Goal: Find specific page/section: Find specific page/section

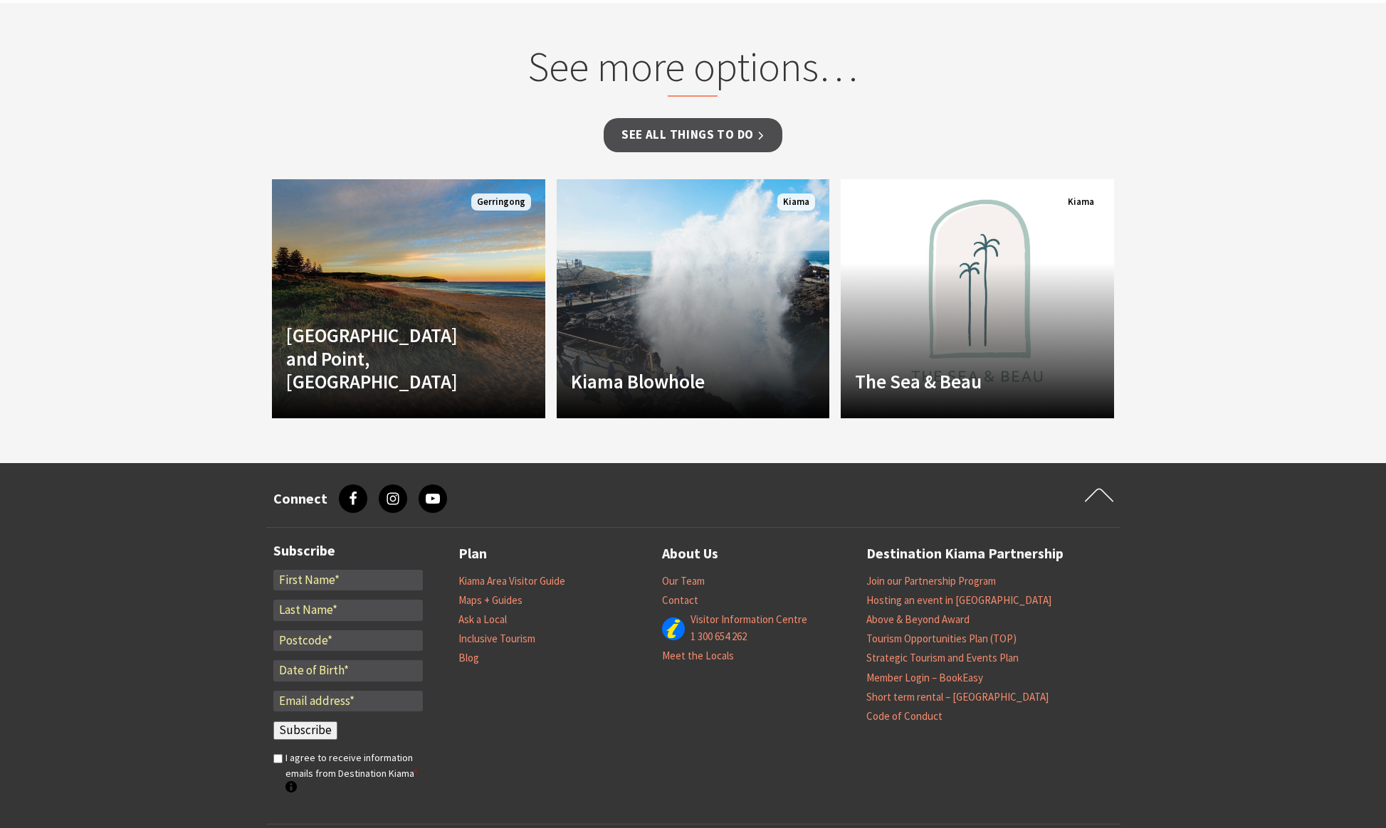
scroll to position [1091, 0]
click at [500, 603] on link "Maps + Guides" at bounding box center [490, 600] width 64 height 14
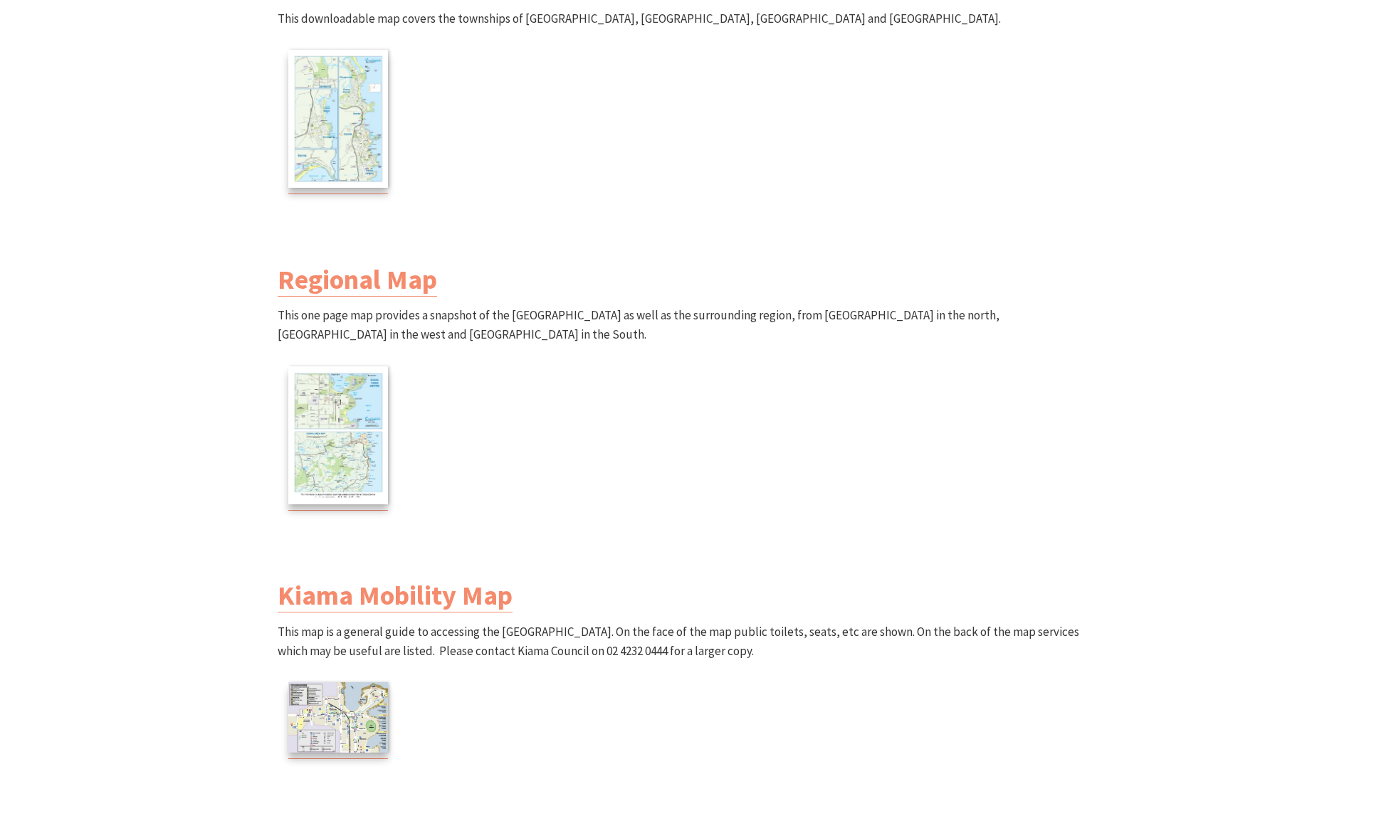
scroll to position [639, 0]
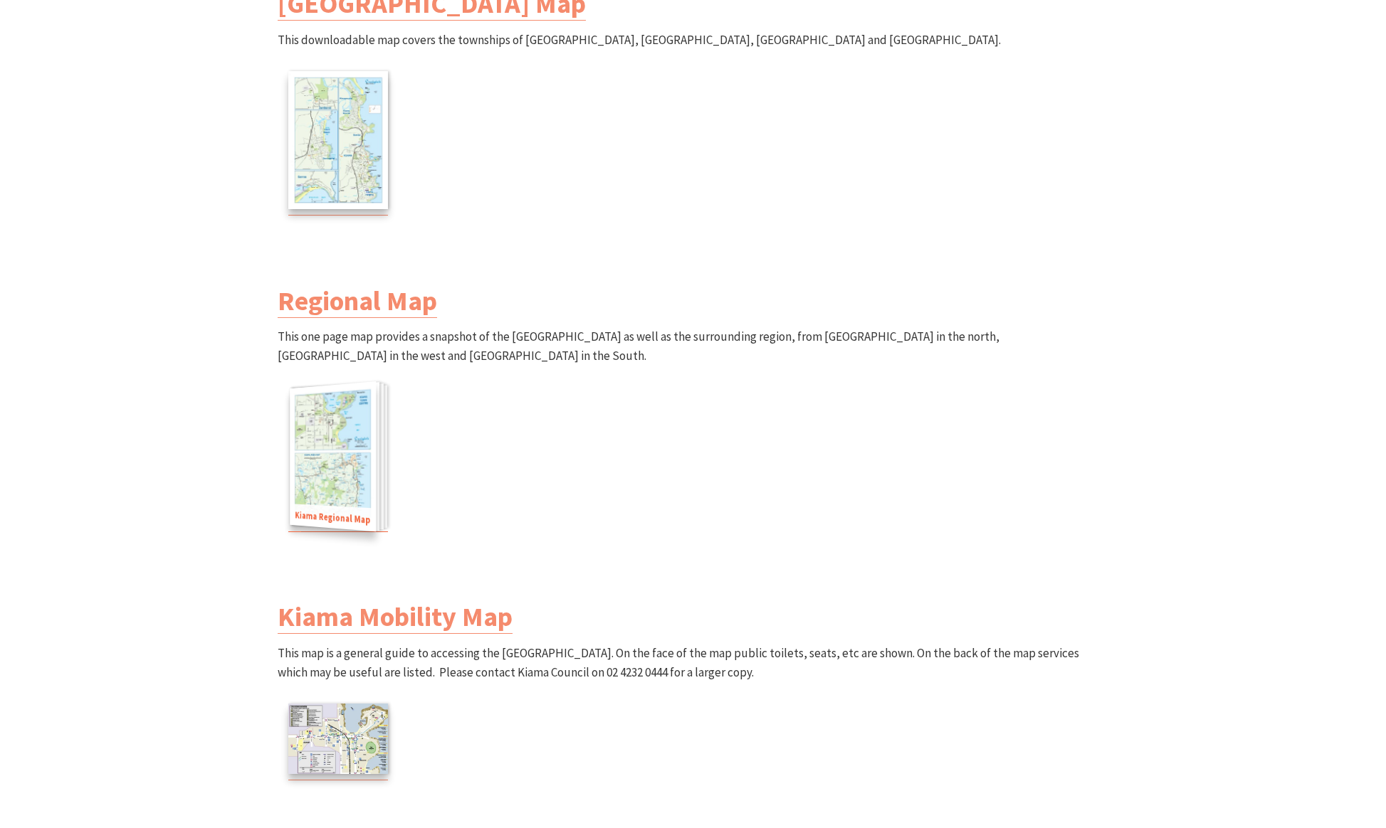
click at [327, 449] on img at bounding box center [333, 456] width 86 height 151
